Goal: Find specific page/section: Find specific page/section

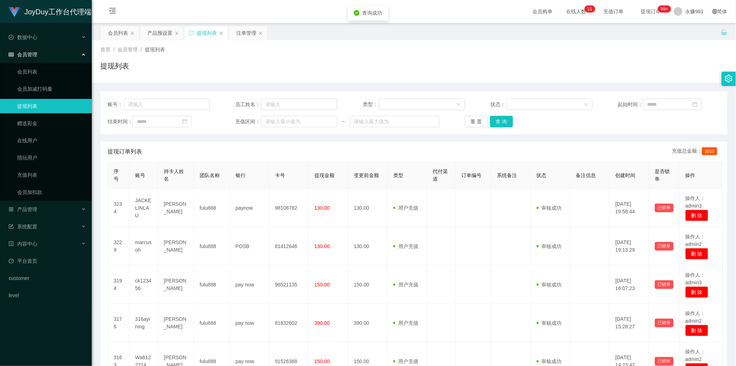
scroll to position [0, 0]
drag, startPoint x: 0, startPoint y: 0, endPoint x: 495, endPoint y: 122, distance: 509.7
click at [495, 122] on button "查 询" at bounding box center [501, 121] width 23 height 11
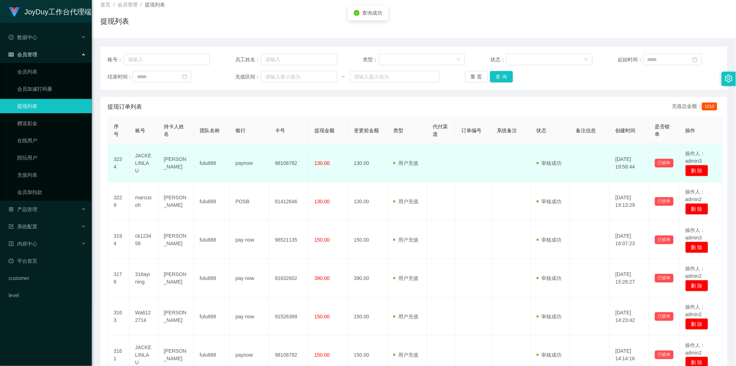
scroll to position [0, 0]
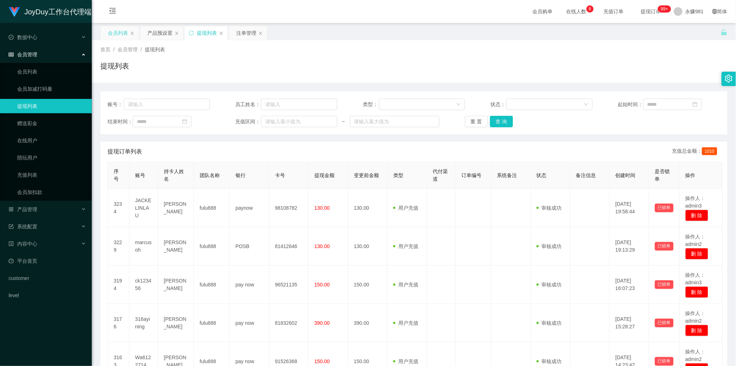
click at [118, 35] on div "会员列表" at bounding box center [118, 33] width 20 height 14
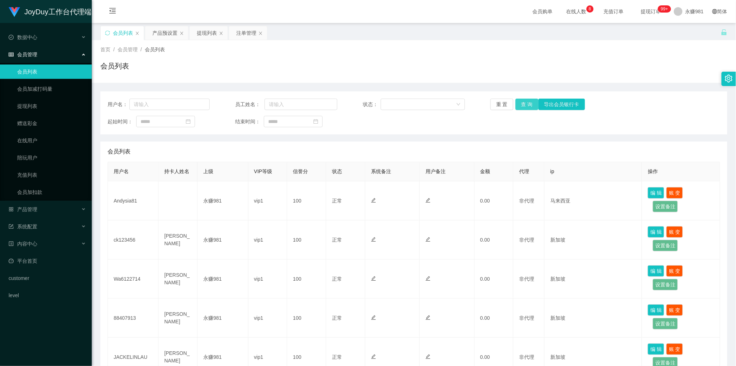
click at [525, 107] on button "查 询" at bounding box center [527, 104] width 23 height 11
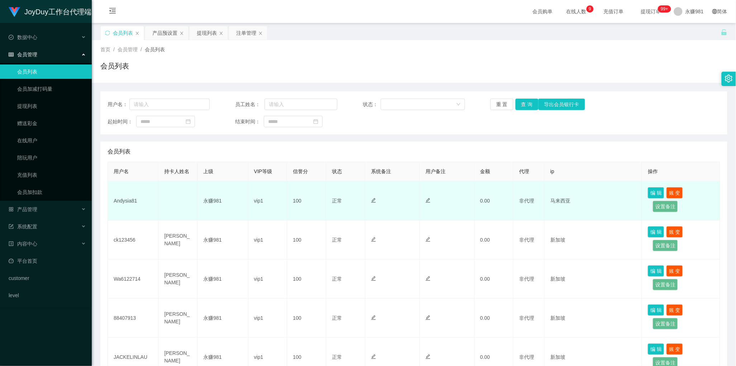
click at [130, 201] on td "Andysia81" at bounding box center [133, 200] width 51 height 39
copy td "Andysia81"
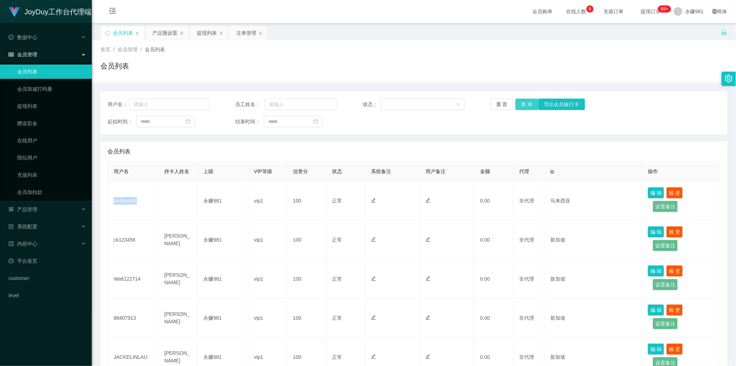
click at [524, 103] on button "查 询" at bounding box center [527, 104] width 23 height 11
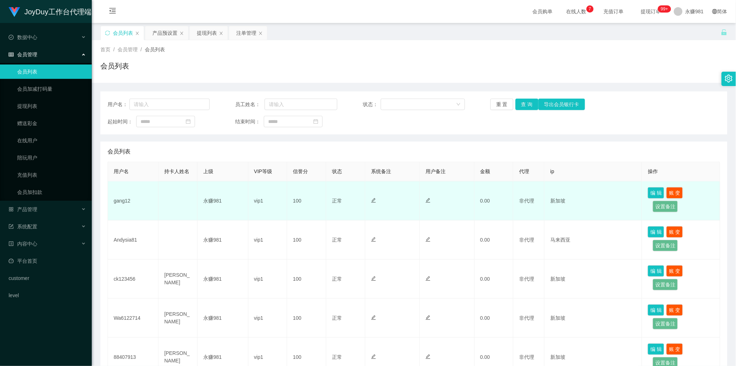
click at [122, 203] on td "gang12" at bounding box center [133, 200] width 51 height 39
copy td "gang12"
click at [126, 199] on td "gang12" at bounding box center [133, 200] width 51 height 39
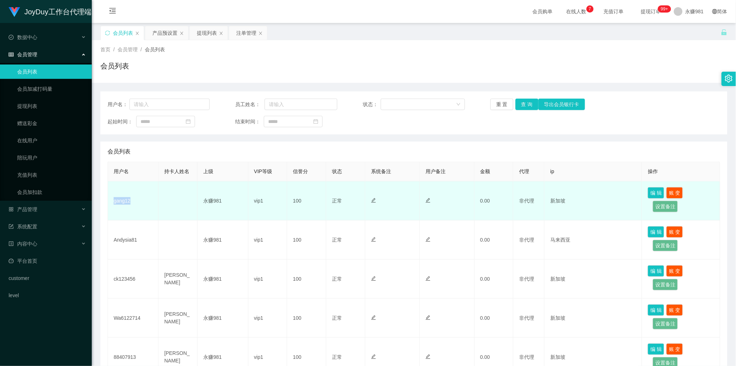
click at [126, 199] on td "gang12" at bounding box center [133, 200] width 51 height 39
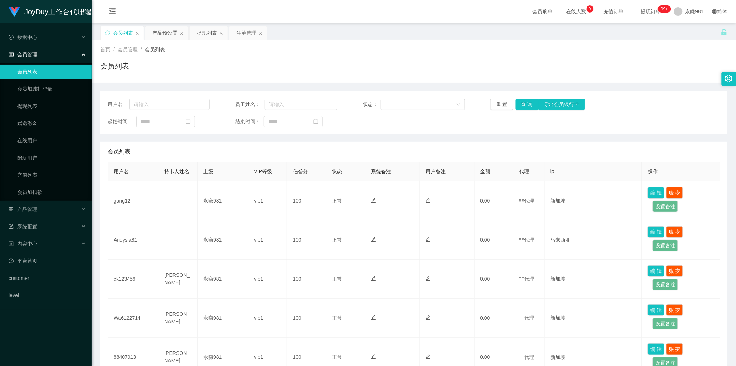
click at [387, 154] on div "会员列表" at bounding box center [414, 152] width 613 height 20
click at [520, 106] on button "查 询" at bounding box center [527, 104] width 23 height 11
click at [245, 31] on div "注单管理" at bounding box center [246, 33] width 20 height 14
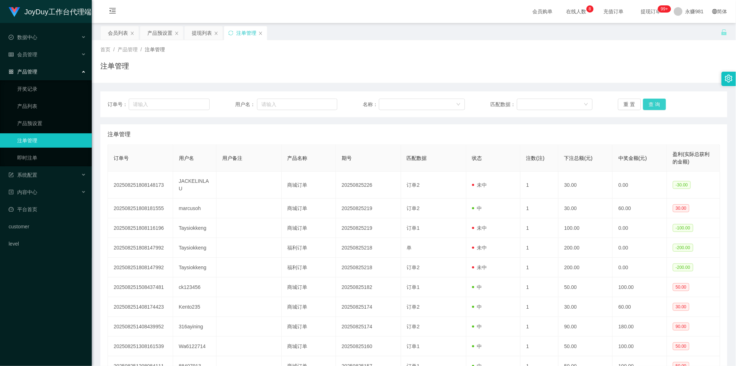
click at [652, 106] on button "查 询" at bounding box center [654, 104] width 23 height 11
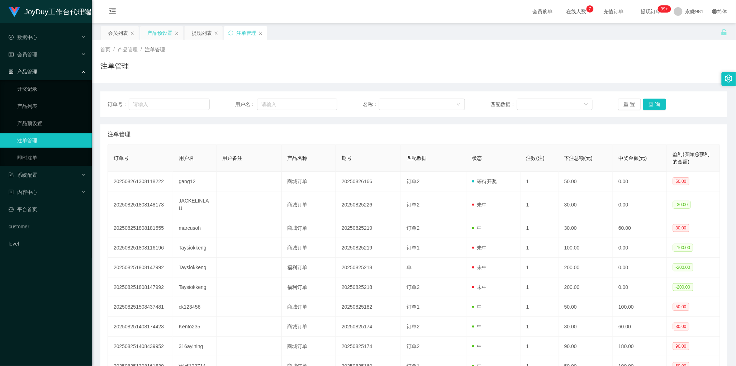
click at [162, 30] on div "产品预设置" at bounding box center [159, 33] width 25 height 14
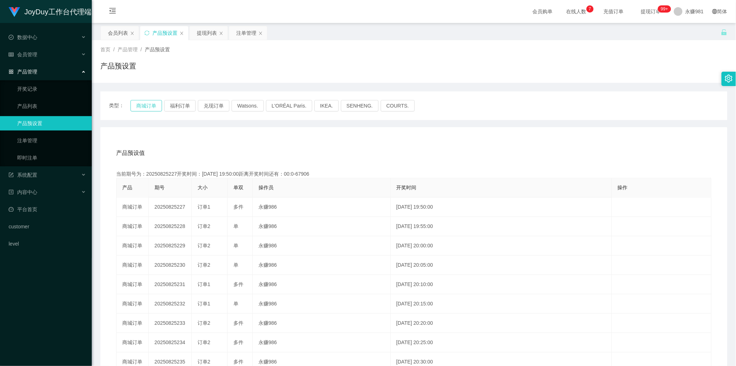
click at [146, 103] on button "商城订单" at bounding box center [147, 105] width 32 height 11
click at [153, 107] on button "商城订单" at bounding box center [147, 105] width 32 height 11
click at [241, 32] on div "注单管理" at bounding box center [246, 33] width 20 height 14
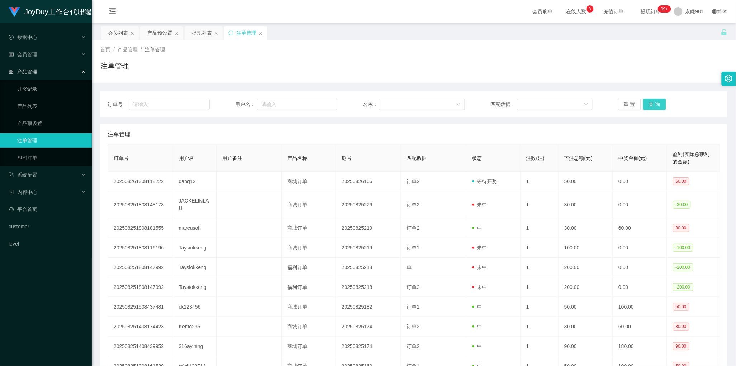
click at [646, 99] on button "查 询" at bounding box center [654, 104] width 23 height 11
click at [647, 99] on button "查 询" at bounding box center [654, 104] width 23 height 11
click at [246, 129] on div "注单管理" at bounding box center [414, 134] width 613 height 20
click at [652, 102] on button "查 询" at bounding box center [654, 104] width 23 height 11
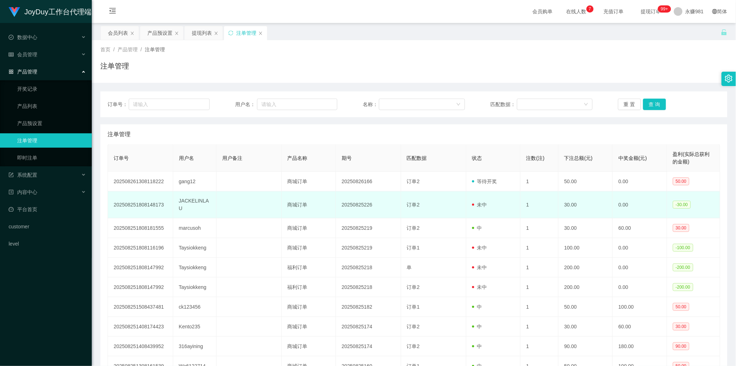
click at [261, 197] on td at bounding box center [249, 205] width 65 height 27
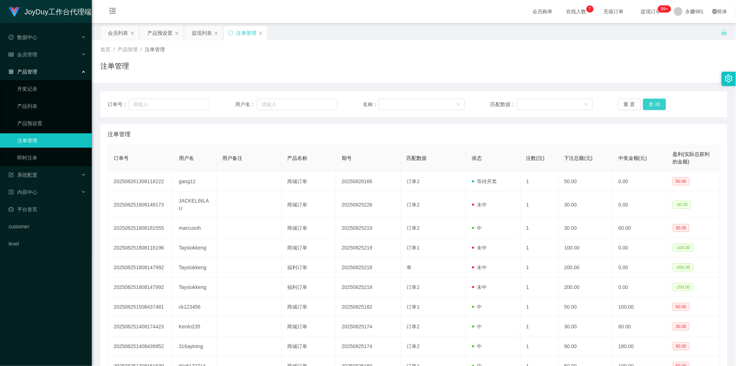
click at [648, 105] on button "查 询" at bounding box center [654, 104] width 23 height 11
click at [650, 105] on button "查 询" at bounding box center [654, 104] width 23 height 11
click at [651, 105] on button "查 询" at bounding box center [654, 104] width 23 height 11
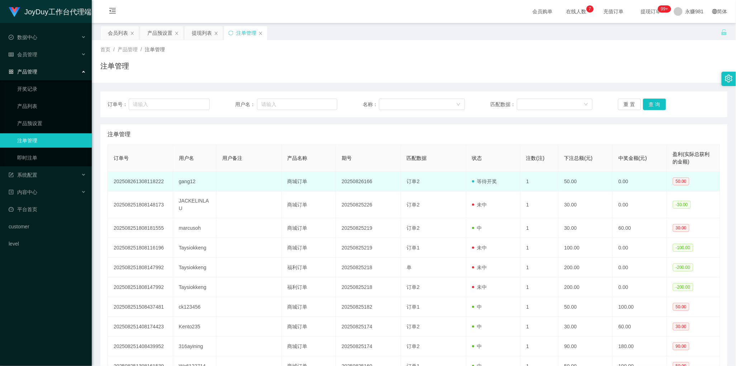
click at [190, 183] on td "gang12" at bounding box center [194, 182] width 43 height 20
copy td "gang12"
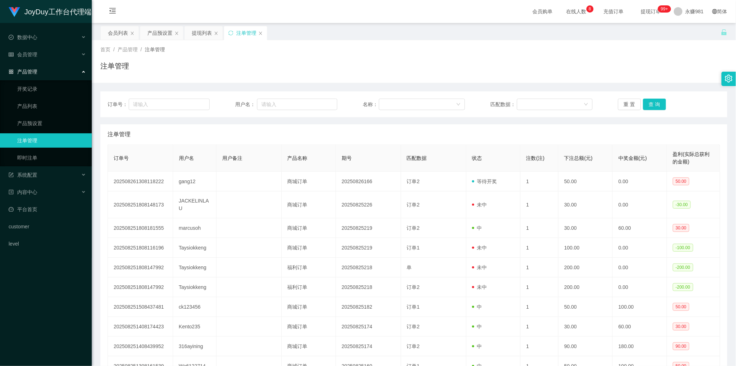
click at [425, 128] on div "注单管理" at bounding box center [414, 134] width 613 height 20
click at [657, 103] on button "查 询" at bounding box center [654, 104] width 23 height 11
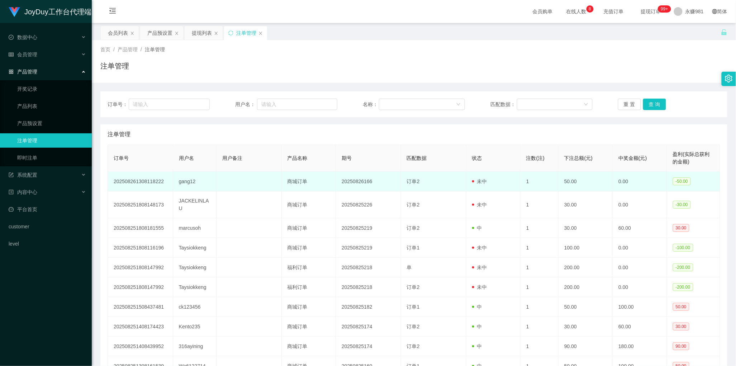
click at [193, 183] on td "gang12" at bounding box center [194, 182] width 43 height 20
copy td "gang12"
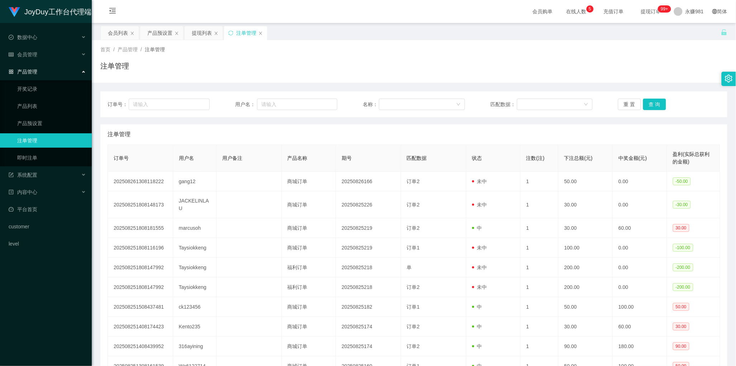
drag, startPoint x: 424, startPoint y: 140, endPoint x: 433, endPoint y: 140, distance: 9.7
click at [424, 140] on div "注单管理" at bounding box center [414, 134] width 613 height 20
click at [656, 105] on button "查 询" at bounding box center [654, 104] width 23 height 11
click at [196, 35] on div "提现列表" at bounding box center [202, 33] width 20 height 14
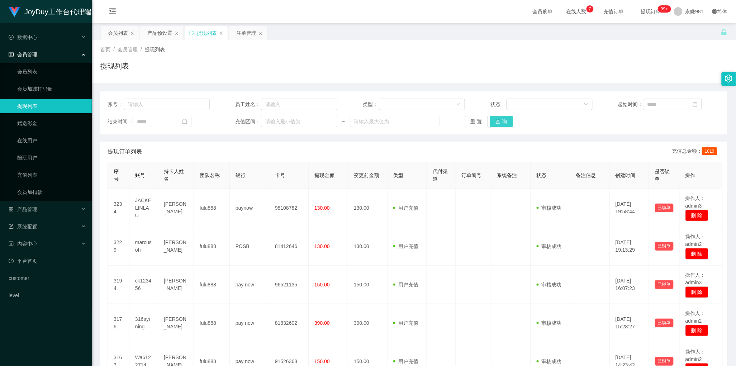
click at [505, 126] on button "查 询" at bounding box center [501, 121] width 23 height 11
click at [495, 120] on button "查 询" at bounding box center [501, 121] width 23 height 11
click at [503, 122] on button "查 询" at bounding box center [501, 121] width 23 height 11
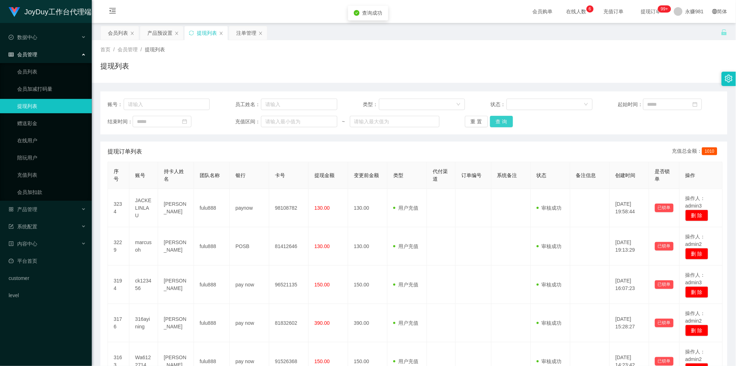
click at [503, 122] on button "查 询" at bounding box center [501, 121] width 23 height 11
